Goal: Transaction & Acquisition: Purchase product/service

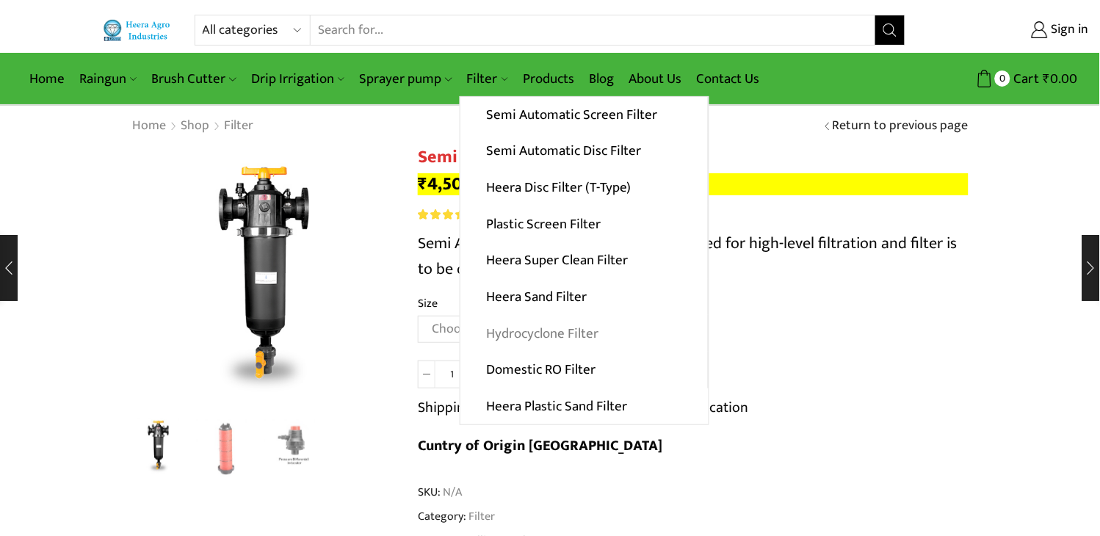
click at [534, 332] on link "Hydrocyclone Filter" at bounding box center [583, 333] width 247 height 37
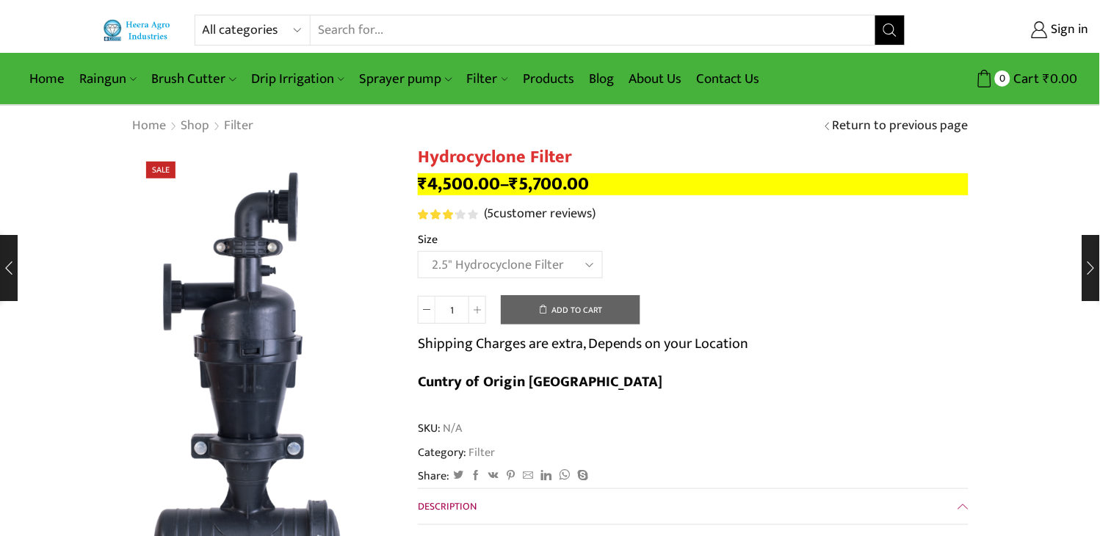
click at [418, 252] on select "Choose an option 2" Hydrocyclone Filter 2.5" Hydrocyclone Filter 3" Hydrocyclon…" at bounding box center [510, 264] width 185 height 27
select select "2.5" Hydrocyclone Filter"
